Goal: Information Seeking & Learning: Learn about a topic

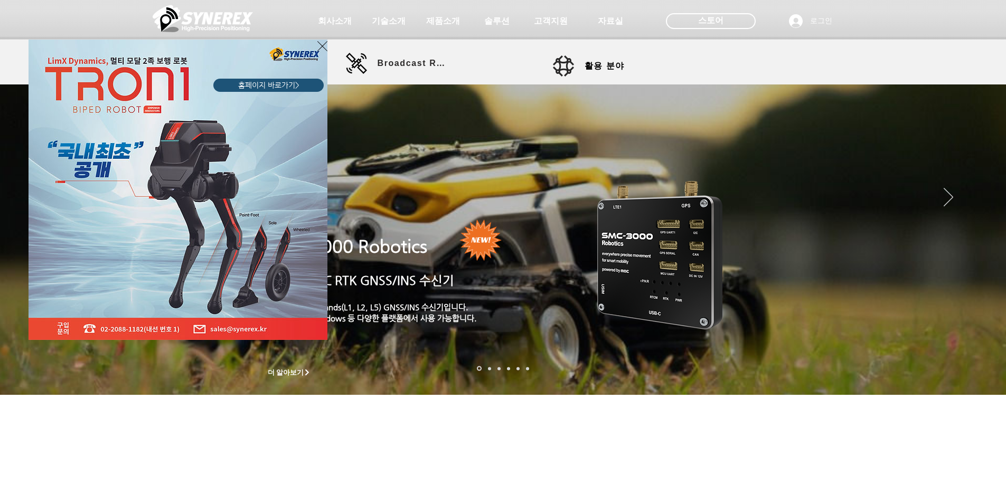
click at [322, 47] on icon "사이트로 돌아가기" at bounding box center [322, 46] width 10 height 10
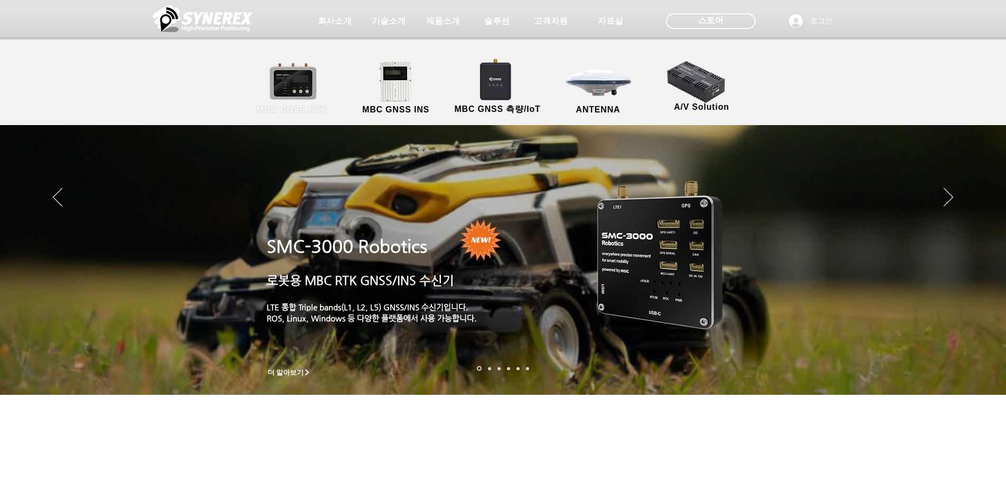
click at [310, 82] on link "MBC GNSS RTK" at bounding box center [291, 88] width 95 height 55
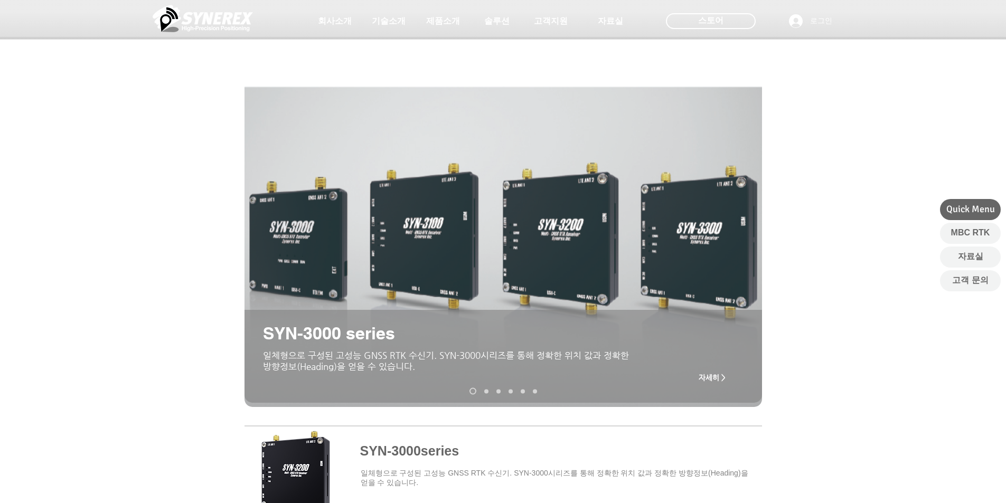
click at [484, 391] on link "SMC-2000" at bounding box center [486, 391] width 4 height 4
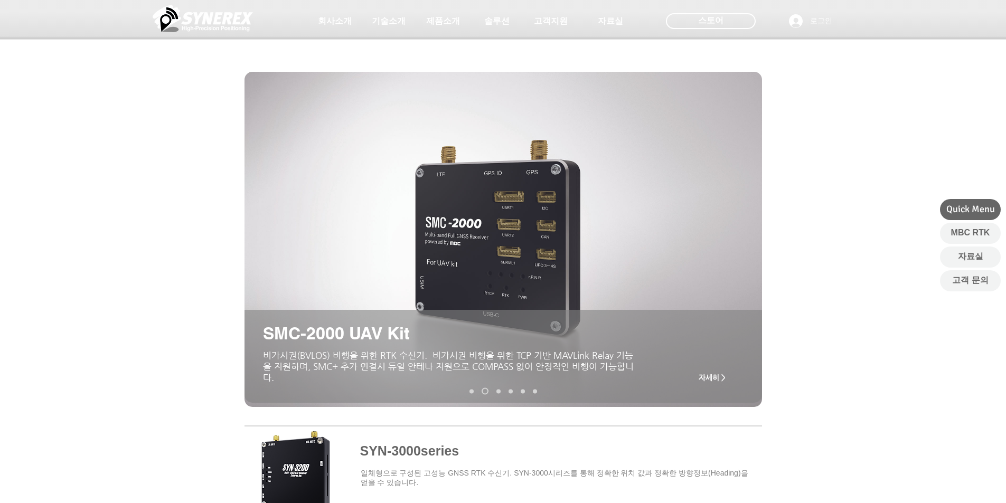
click at [498, 392] on link "MRP-2000v2" at bounding box center [498, 391] width 4 height 4
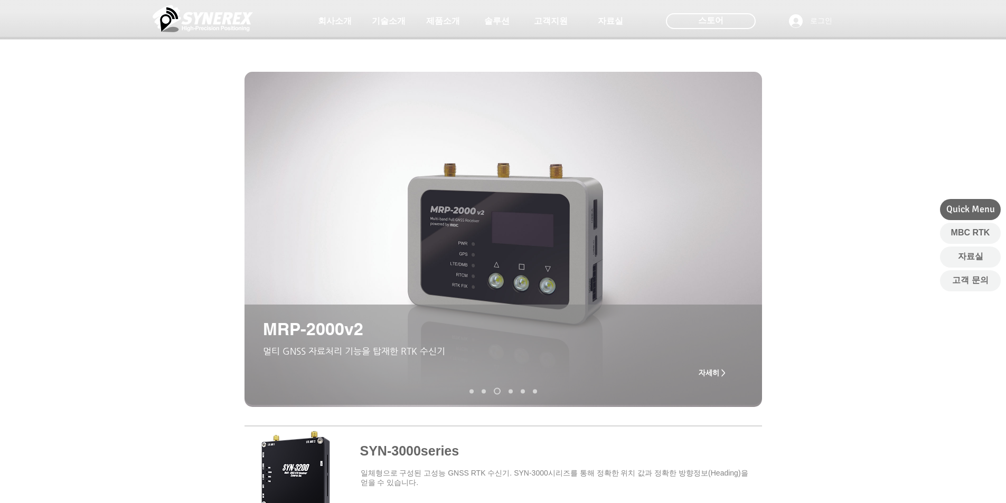
click at [520, 393] on nav "슬라이드" at bounding box center [502, 391] width 75 height 7
click at [531, 393] on nav "슬라이드" at bounding box center [502, 391] width 75 height 7
click at [534, 392] on link "MDU-2000 UAV Kit" at bounding box center [535, 391] width 4 height 4
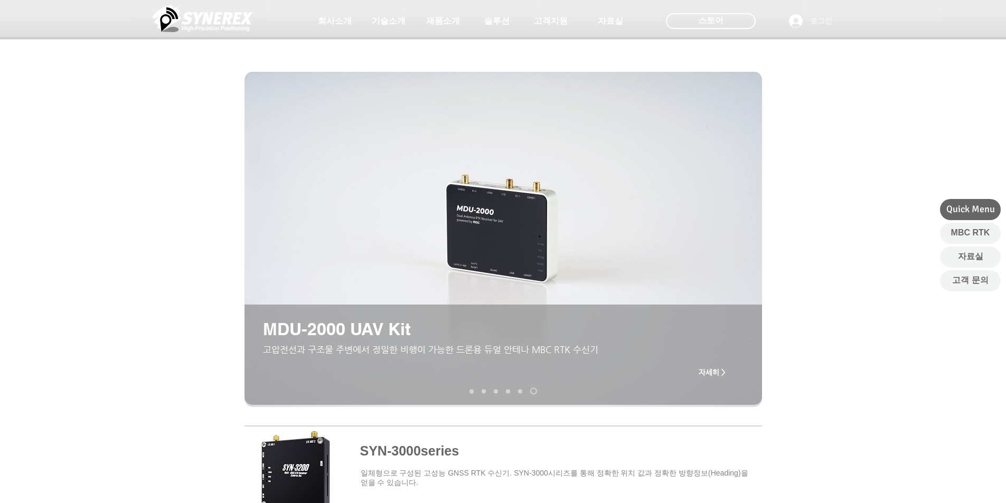
click at [521, 391] on link "TDR-3000" at bounding box center [520, 391] width 4 height 4
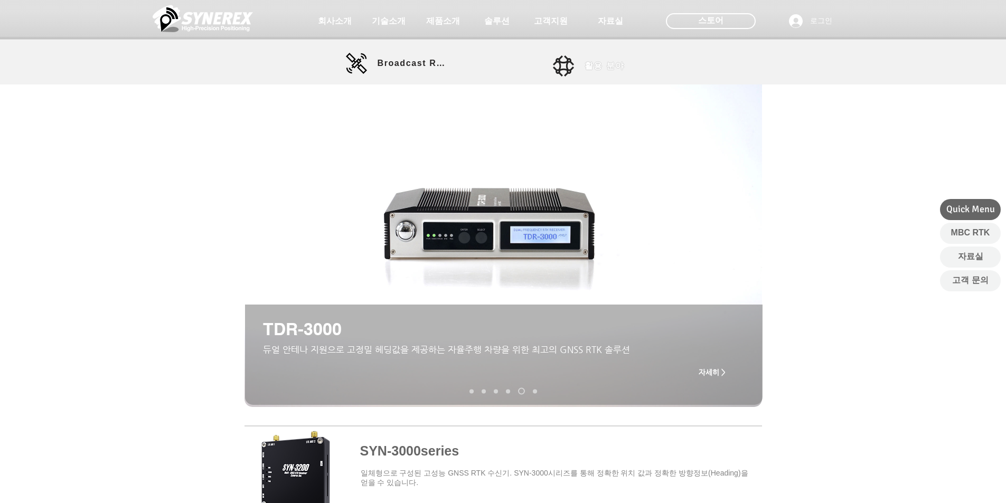
click at [578, 68] on link "활용 분야" at bounding box center [600, 65] width 95 height 21
click at [441, 24] on span "제품소개" at bounding box center [442, 21] width 37 height 11
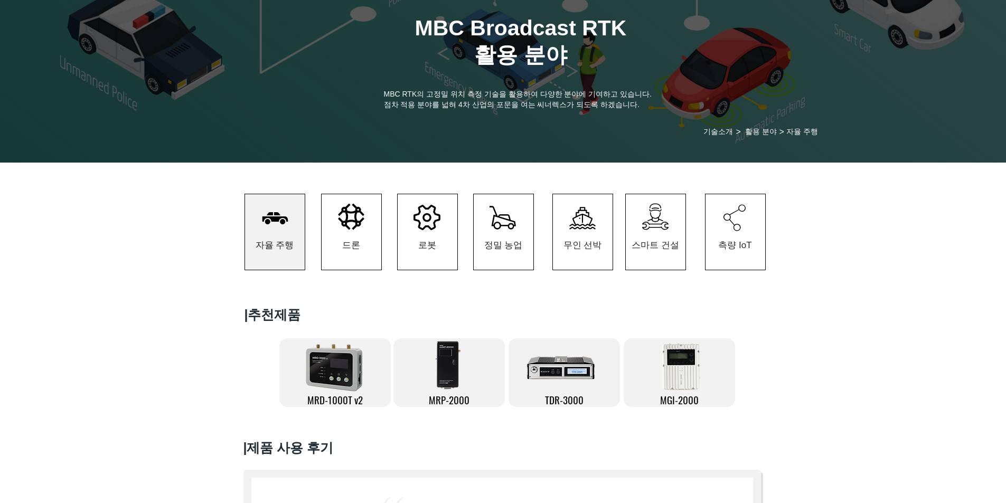
scroll to position [53, 0]
click at [266, 223] on icon "#comp-kzbigy1i svg [data-color="1"] {fill: #000000;}" at bounding box center [275, 218] width 26 height 12
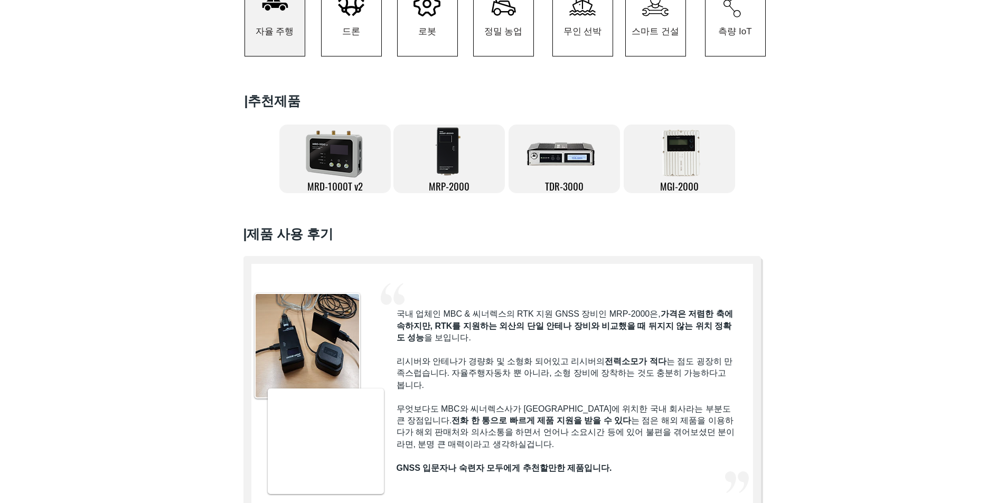
scroll to position [265, 0]
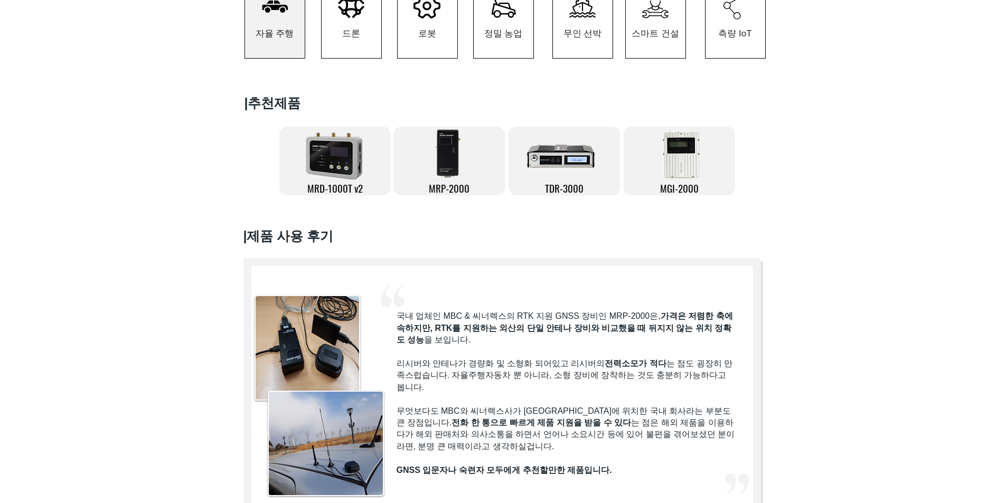
click at [456, 164] on img at bounding box center [449, 153] width 32 height 53
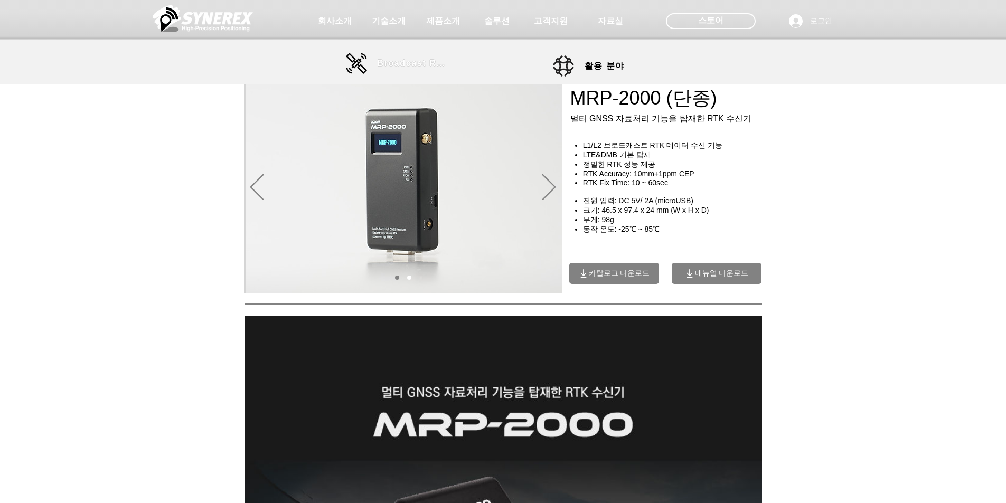
click at [377, 63] on link "Broadcast RTK" at bounding box center [397, 63] width 103 height 21
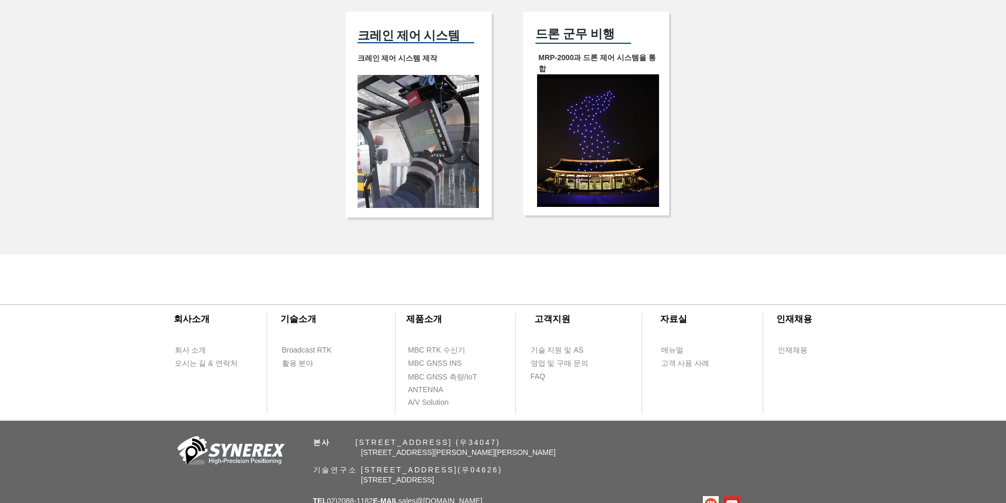
scroll to position [2165, 0]
